Goal: Task Accomplishment & Management: Use online tool/utility

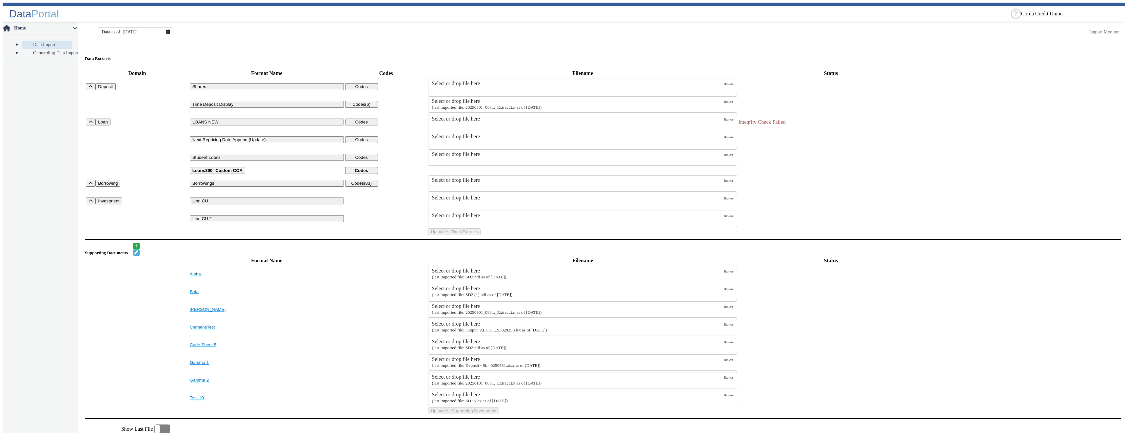
click at [485, 124] on label "Select or drop file here" at bounding box center [578, 122] width 292 height 12
click at [0, 0] on input "Select or drop file here" at bounding box center [0, 0] width 0 height 0
click at [495, 122] on div "Select or drop file here" at bounding box center [578, 119] width 292 height 6
click at [0, 0] on input "Select or drop file here" at bounding box center [0, 0] width 0 height 0
click at [480, 235] on button "Upload All Data Extracts" at bounding box center [454, 231] width 52 height 7
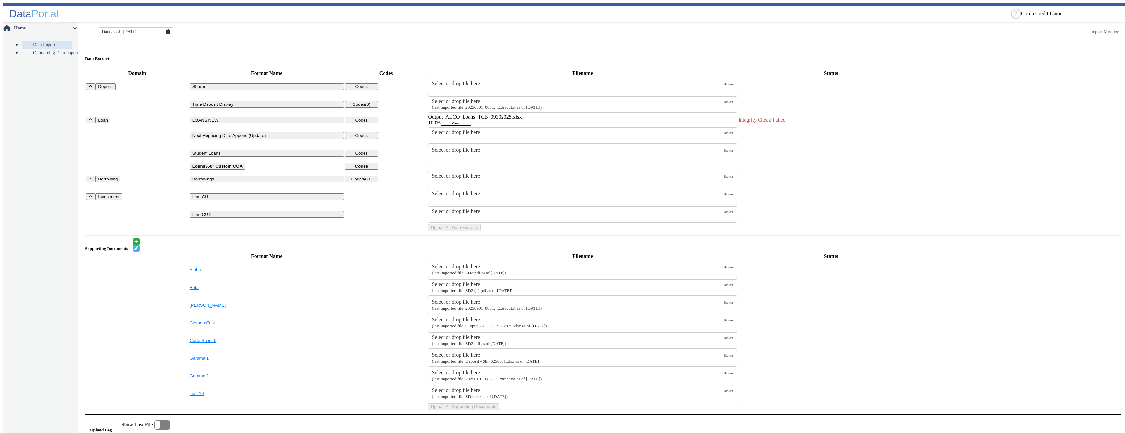
click at [471, 126] on button "Clear" at bounding box center [455, 124] width 31 height 6
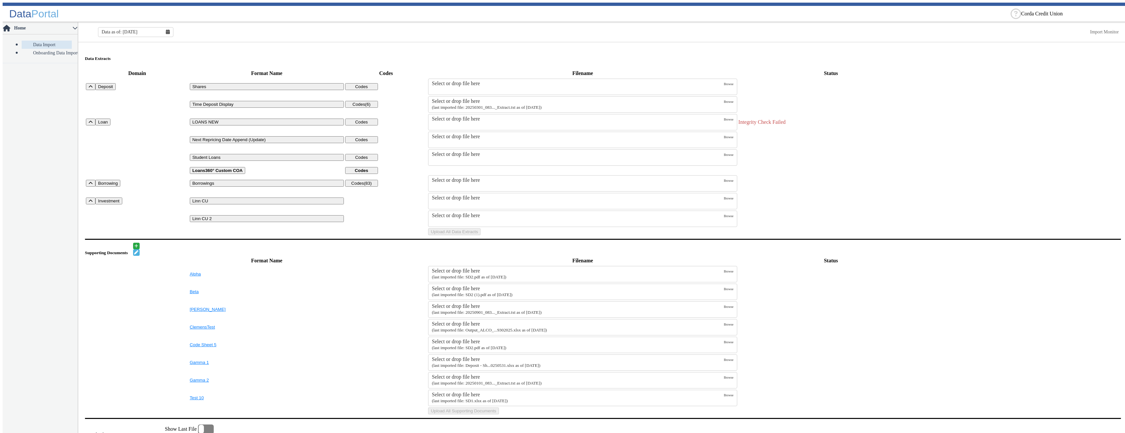
scroll to position [164, 0]
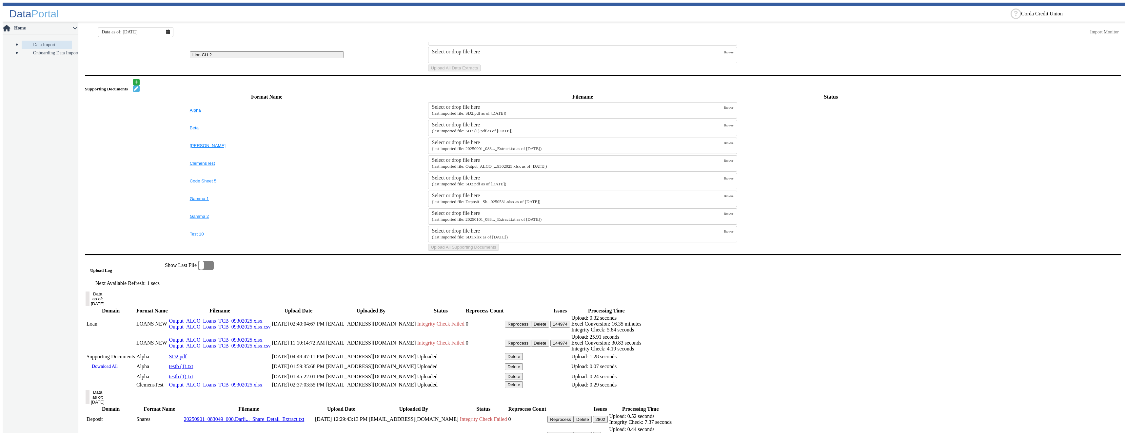
click at [547, 117] on label "Select or drop file here (last imported file: SD2.pdf as of 09/30/2025)" at bounding box center [578, 110] width 292 height 12
click at [0, 0] on input "Select or drop file here (last imported file: SD2.pdf as of 09/30/2025)" at bounding box center [0, 0] width 0 height 0
click at [498, 251] on button "Upload All Supporting Documents" at bounding box center [463, 247] width 70 height 7
